Goal: Task Accomplishment & Management: Complete application form

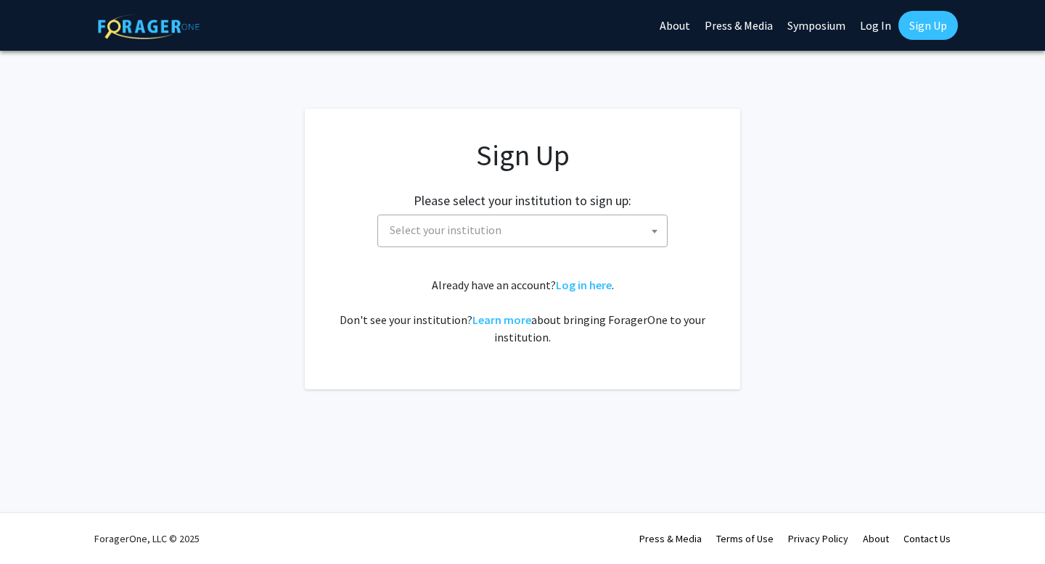
click at [490, 236] on span "Select your institution" at bounding box center [446, 230] width 112 height 15
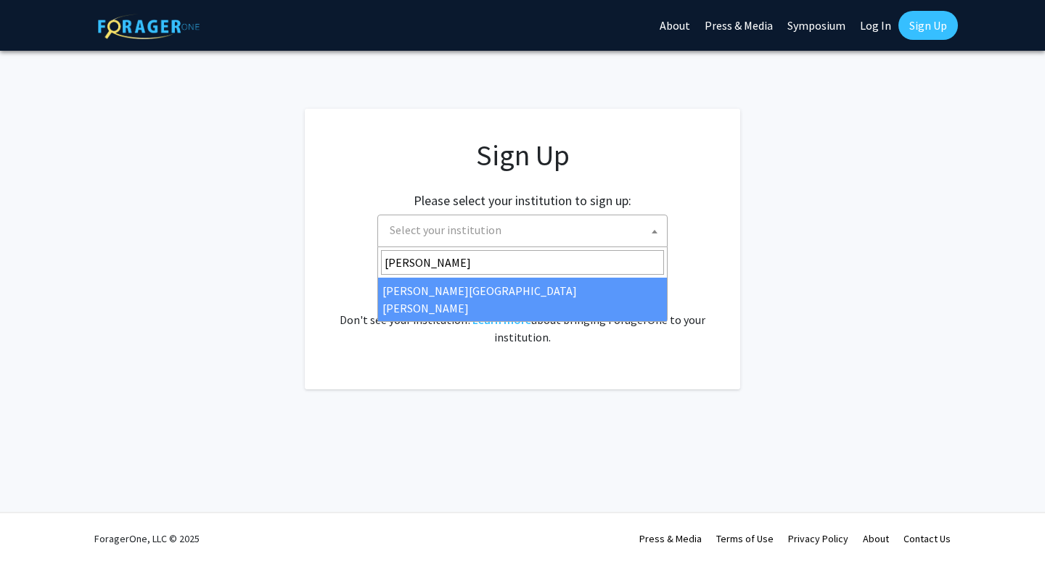
type input "johns"
select select "1"
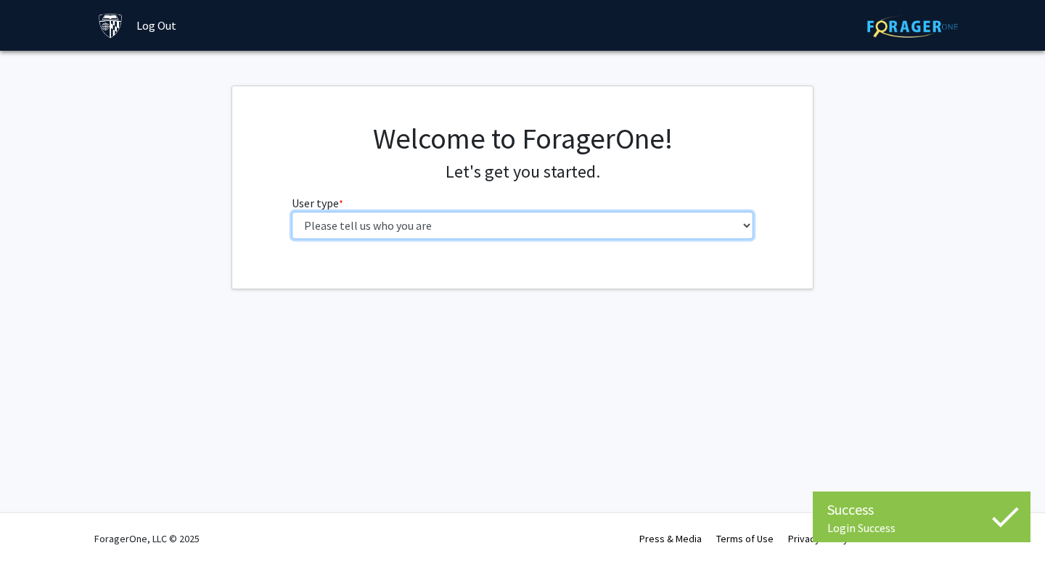
click at [586, 236] on select "Please tell us who you are Undergraduate Student Master's Student Doctoral Cand…" at bounding box center [523, 226] width 462 height 28
select select "3: doc"
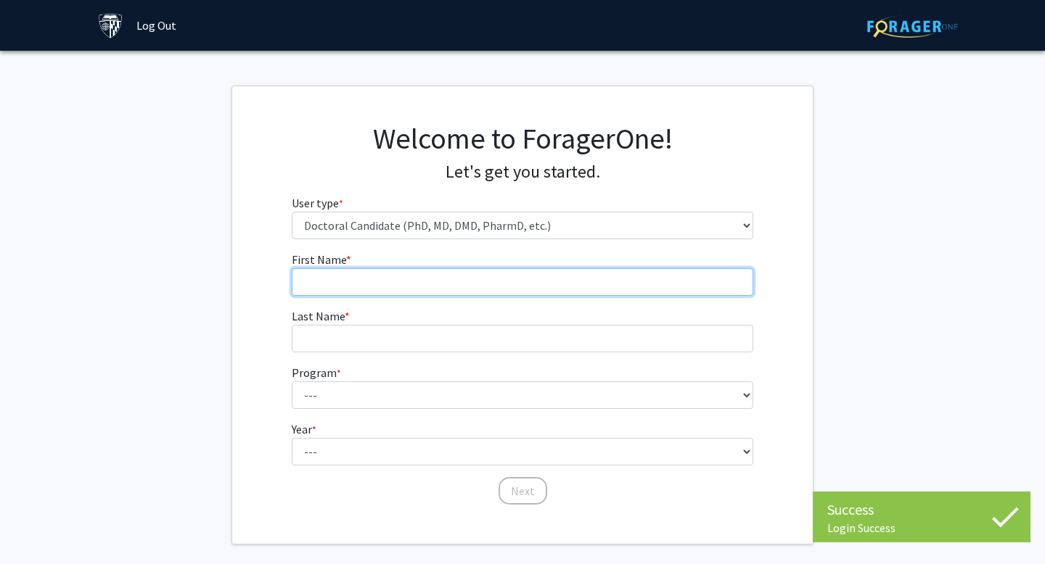
click at [455, 282] on input "First Name * required" at bounding box center [523, 282] width 462 height 28
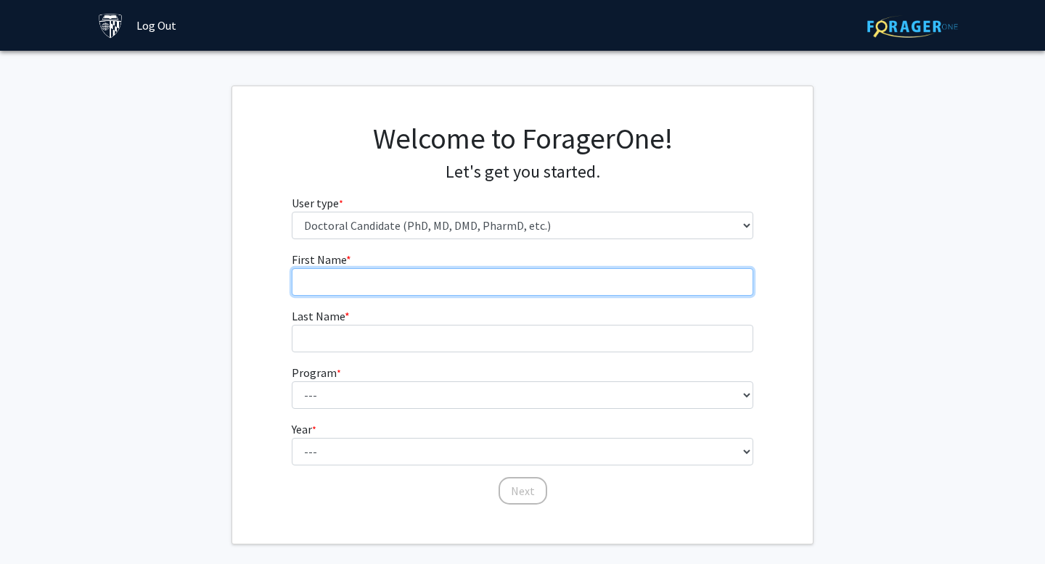
type input "Padmini"
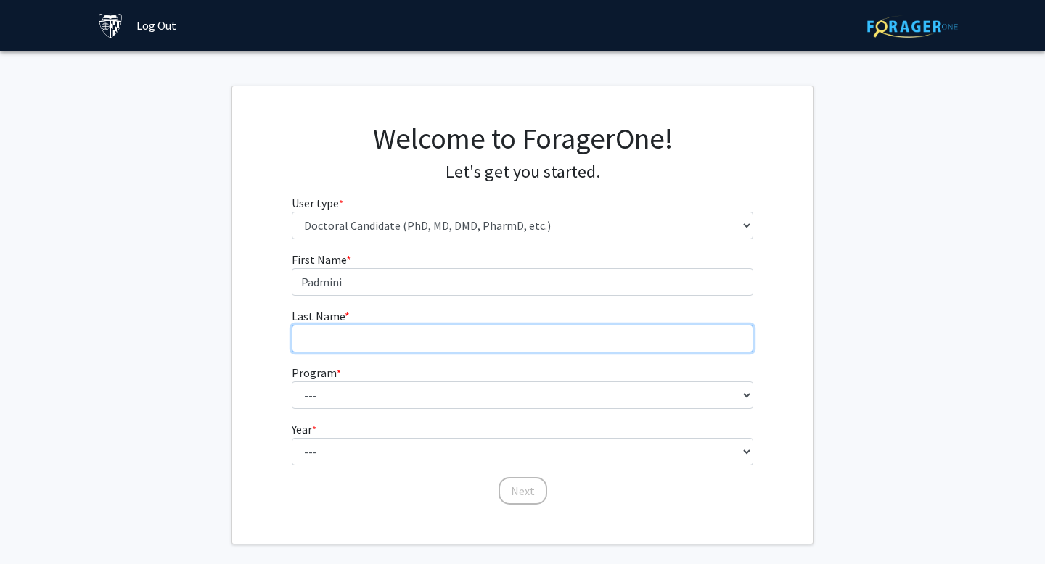
type input "Ramesh"
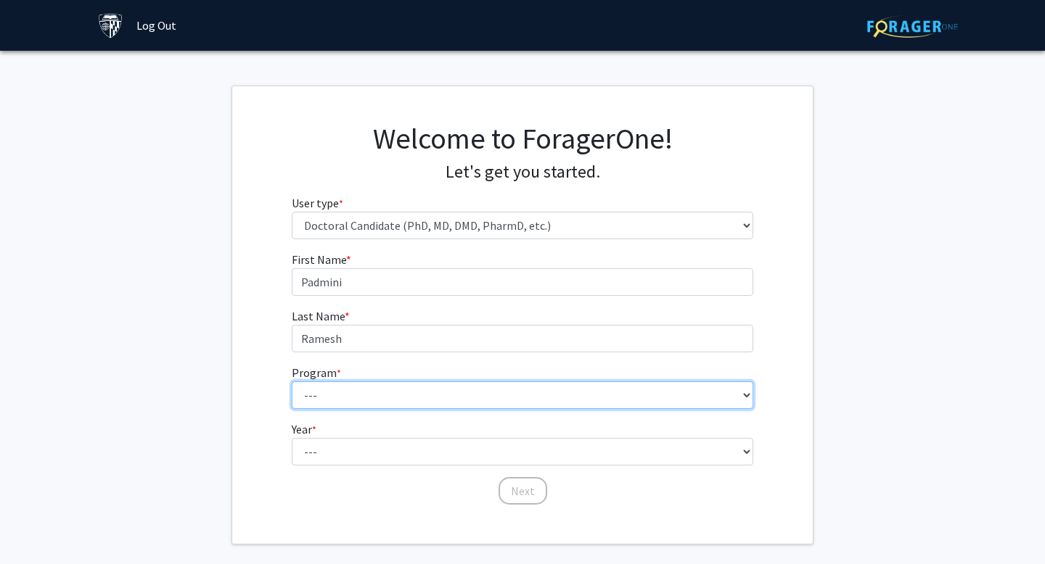
click at [392, 406] on select "--- Adult-Gerontological Acute Care Nurse Practitioner Adult-Gerontological Cri…" at bounding box center [523, 396] width 462 height 28
select select "79: 79"
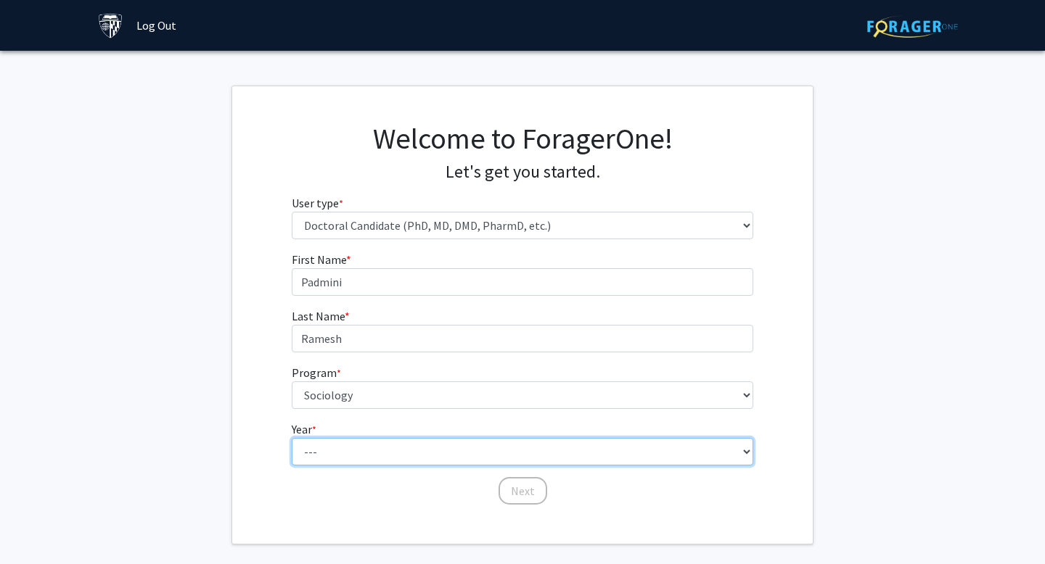
click at [342, 454] on select "--- First Year Second Year Third Year Fourth Year Fifth Year Sixth Year Seventh…" at bounding box center [523, 452] width 462 height 28
select select "1: first_year"
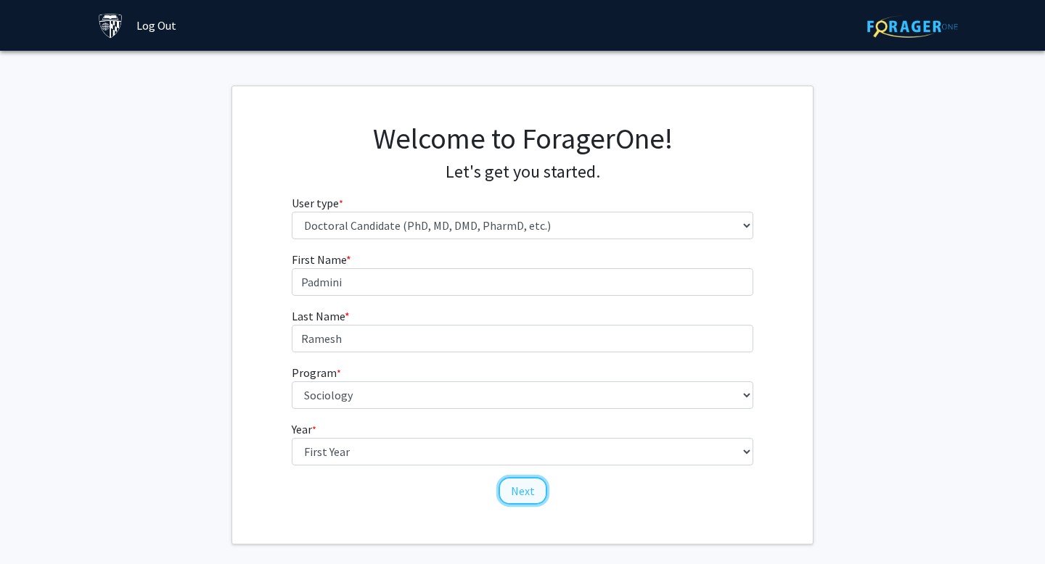
click at [535, 499] on button "Next" at bounding box center [522, 491] width 49 height 28
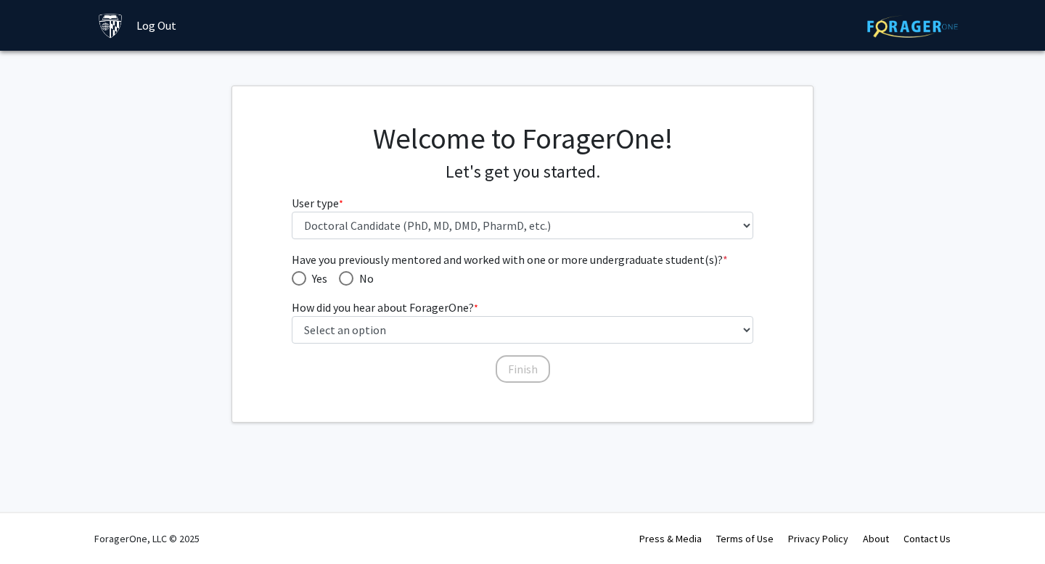
click at [297, 283] on span "Have you previously mentored and worked with one or more undergraduate student(…" at bounding box center [299, 278] width 15 height 15
click at [297, 283] on input "Yes" at bounding box center [299, 278] width 15 height 15
radio input "true"
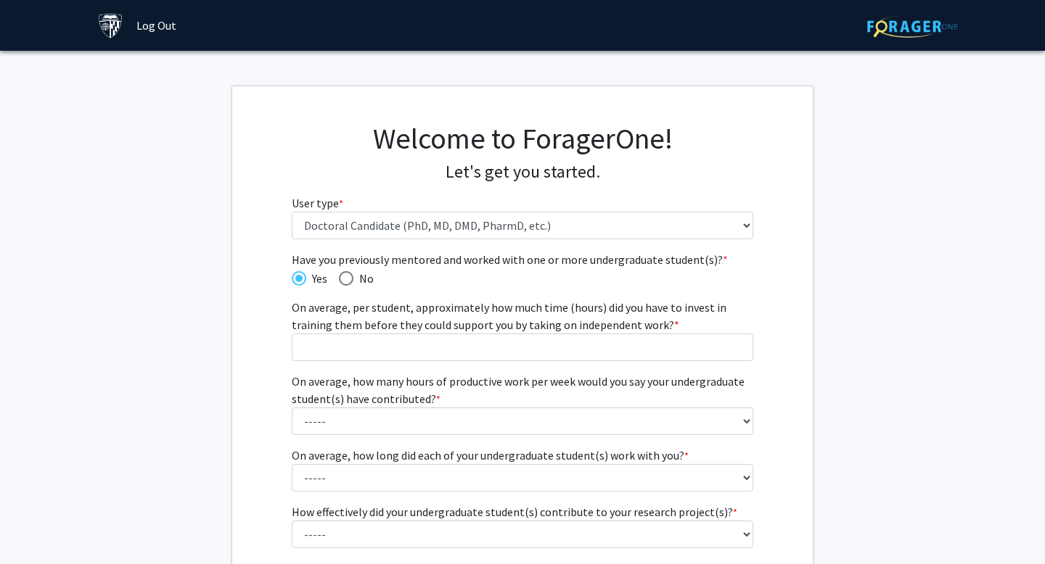
click at [350, 287] on div "Have you previously mentored and worked with one or more undergraduate student(…" at bounding box center [523, 436] width 462 height 371
click at [350, 285] on label "No" at bounding box center [356, 278] width 35 height 17
click at [350, 285] on input "No" at bounding box center [346, 278] width 15 height 15
radio input "true"
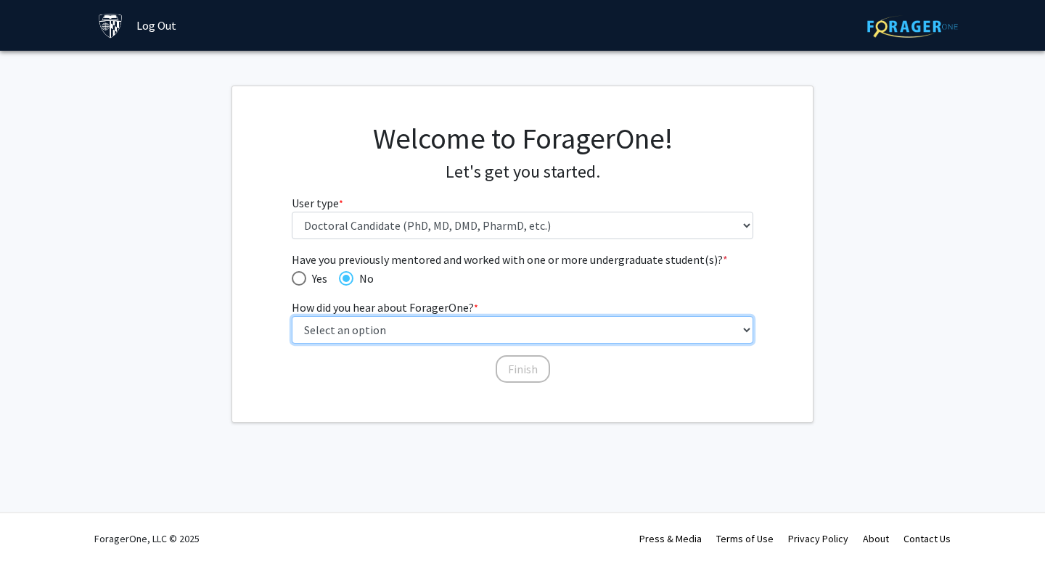
click at [365, 332] on select "Select an option Peer/student recommendation Faculty/staff recommendation Unive…" at bounding box center [523, 330] width 462 height 28
select select "2: faculty_recommendation"
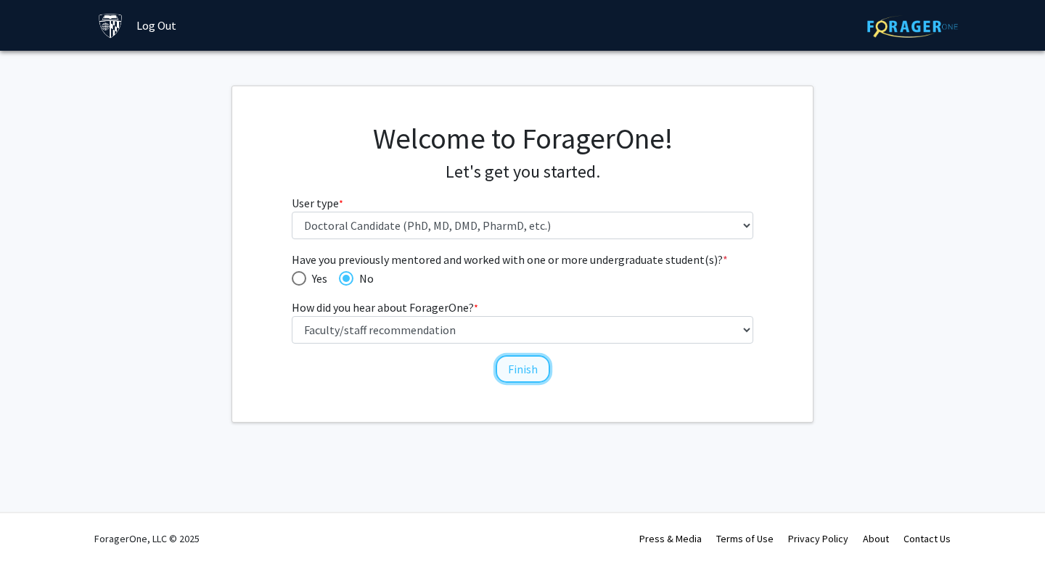
click at [542, 363] on button "Finish" at bounding box center [522, 369] width 54 height 28
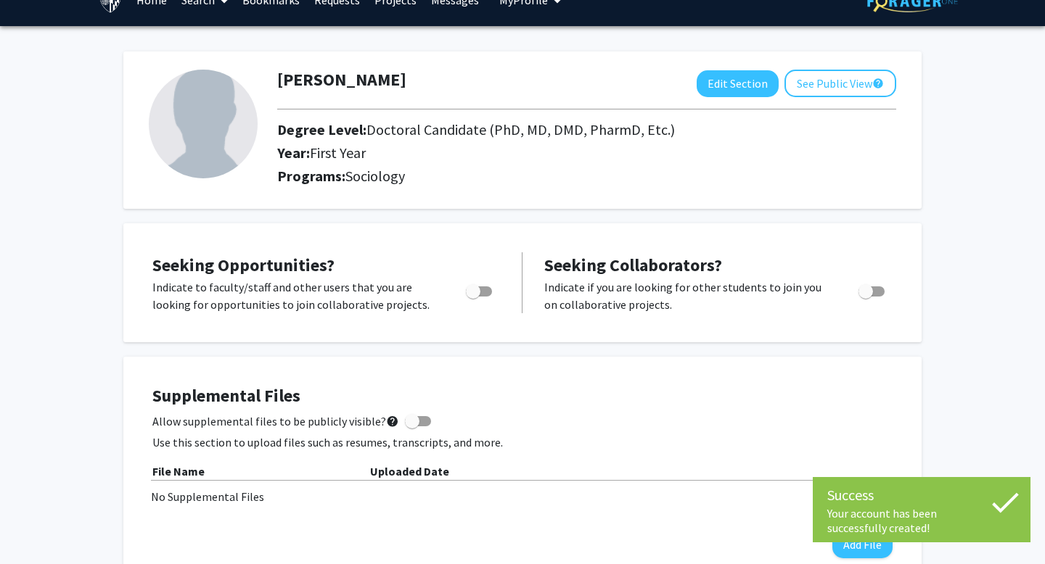
scroll to position [30, 0]
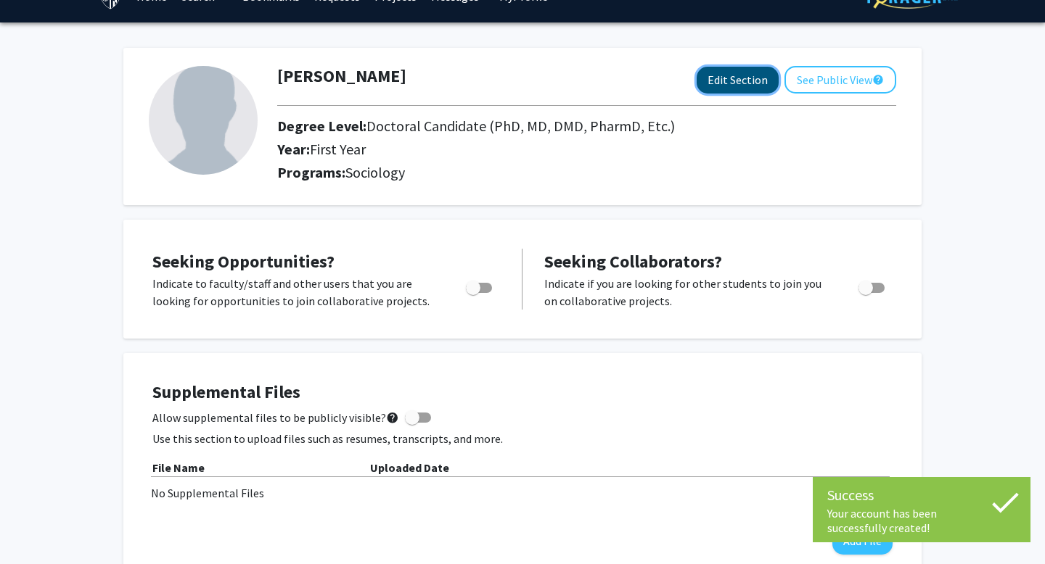
click at [742, 86] on button "Edit Section" at bounding box center [737, 80] width 82 height 27
select select "first_year"
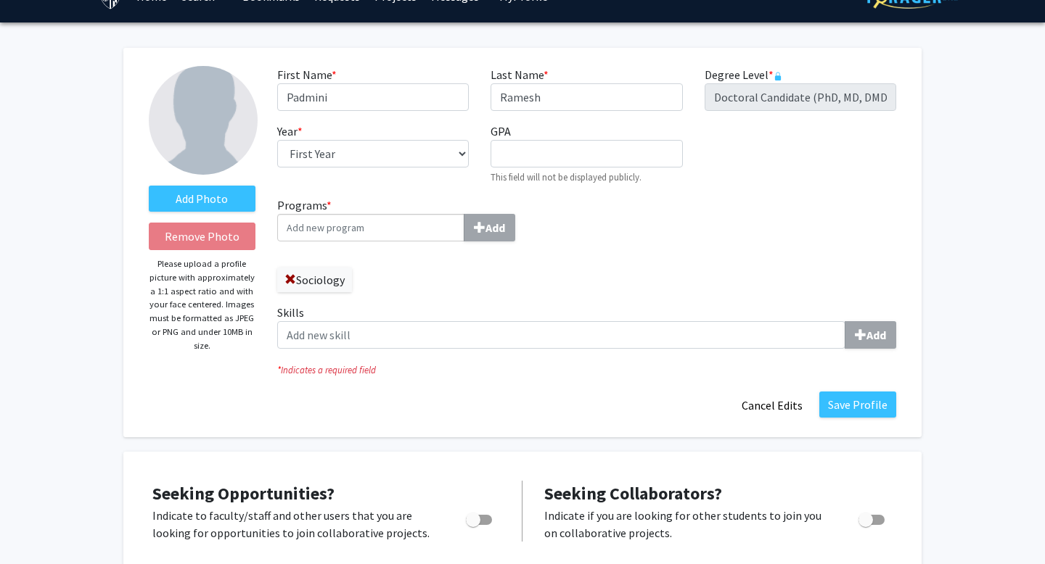
click at [197, 144] on img at bounding box center [203, 120] width 109 height 109
click at [200, 202] on label "Add Photo" at bounding box center [202, 199] width 107 height 26
click at [0, 0] on input "Add Photo" at bounding box center [0, 0] width 0 height 0
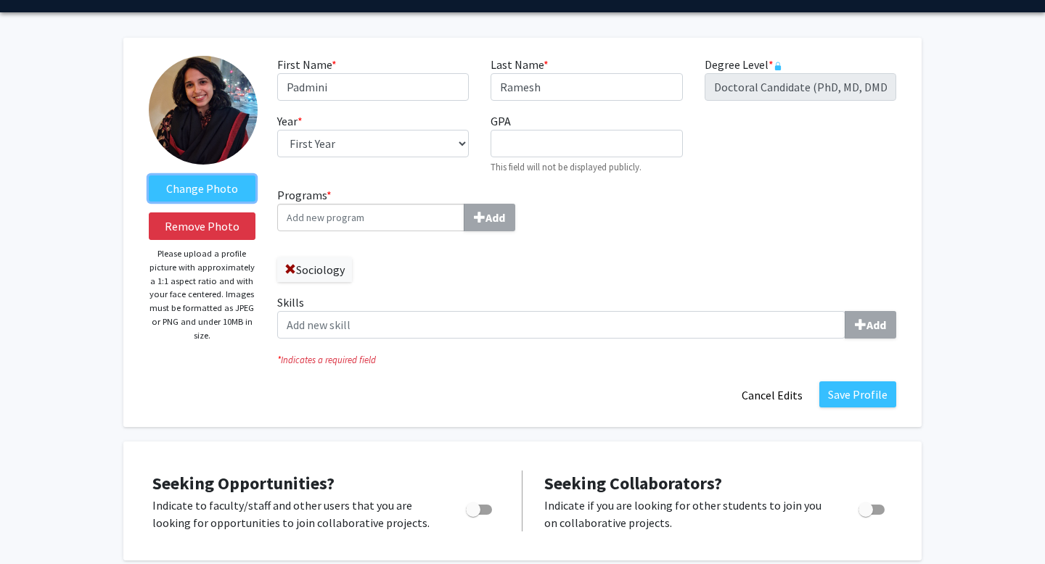
scroll to position [43, 0]
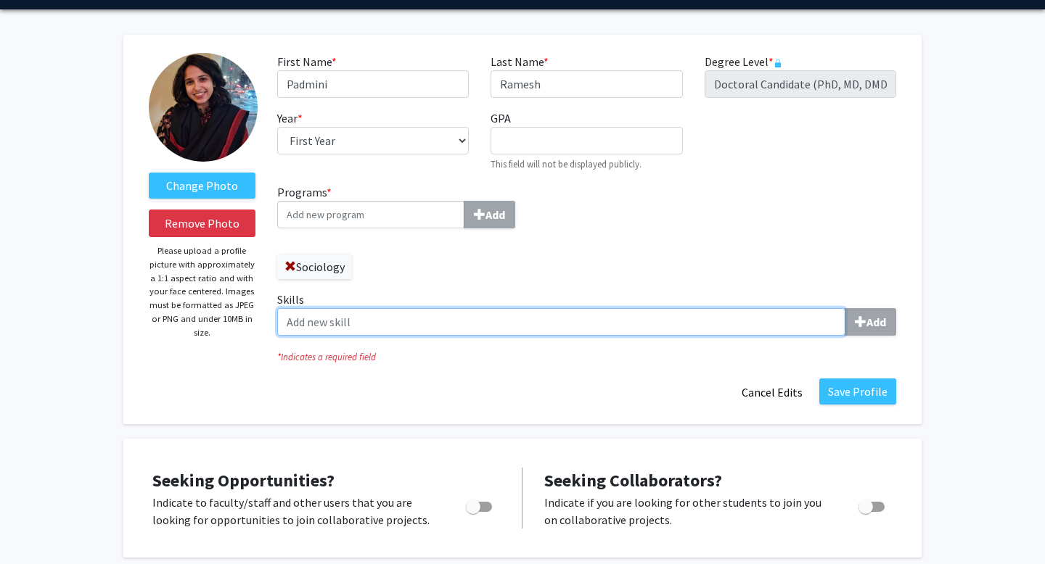
click at [466, 332] on input "Skills Add" at bounding box center [561, 322] width 568 height 28
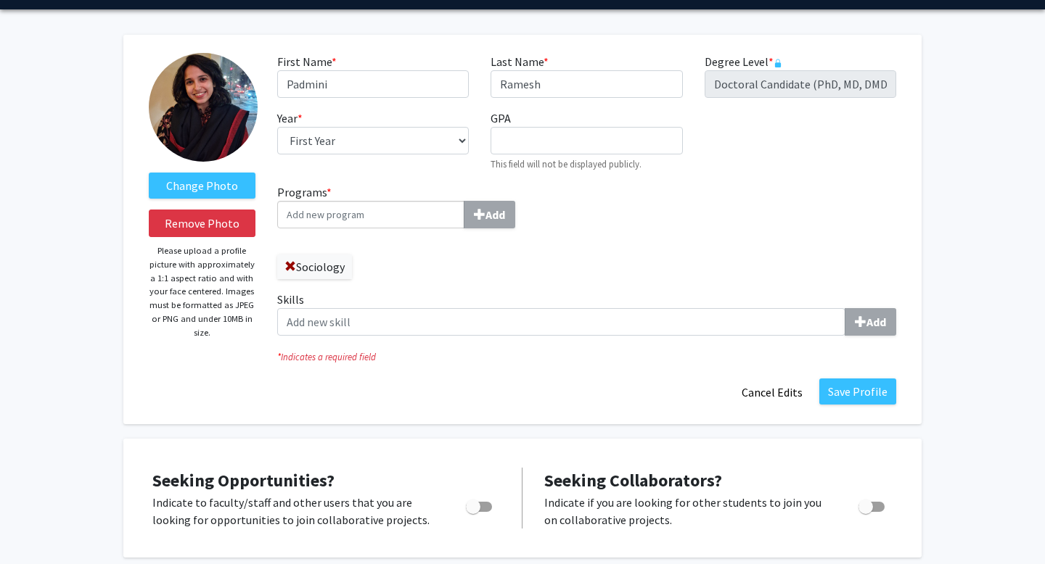
click at [784, 314] on div "Add" at bounding box center [586, 322] width 619 height 28
click at [784, 314] on input "Skills Add" at bounding box center [561, 322] width 568 height 28
click at [853, 392] on button "Save Profile" at bounding box center [857, 392] width 77 height 26
